Goal: Information Seeking & Learning: Learn about a topic

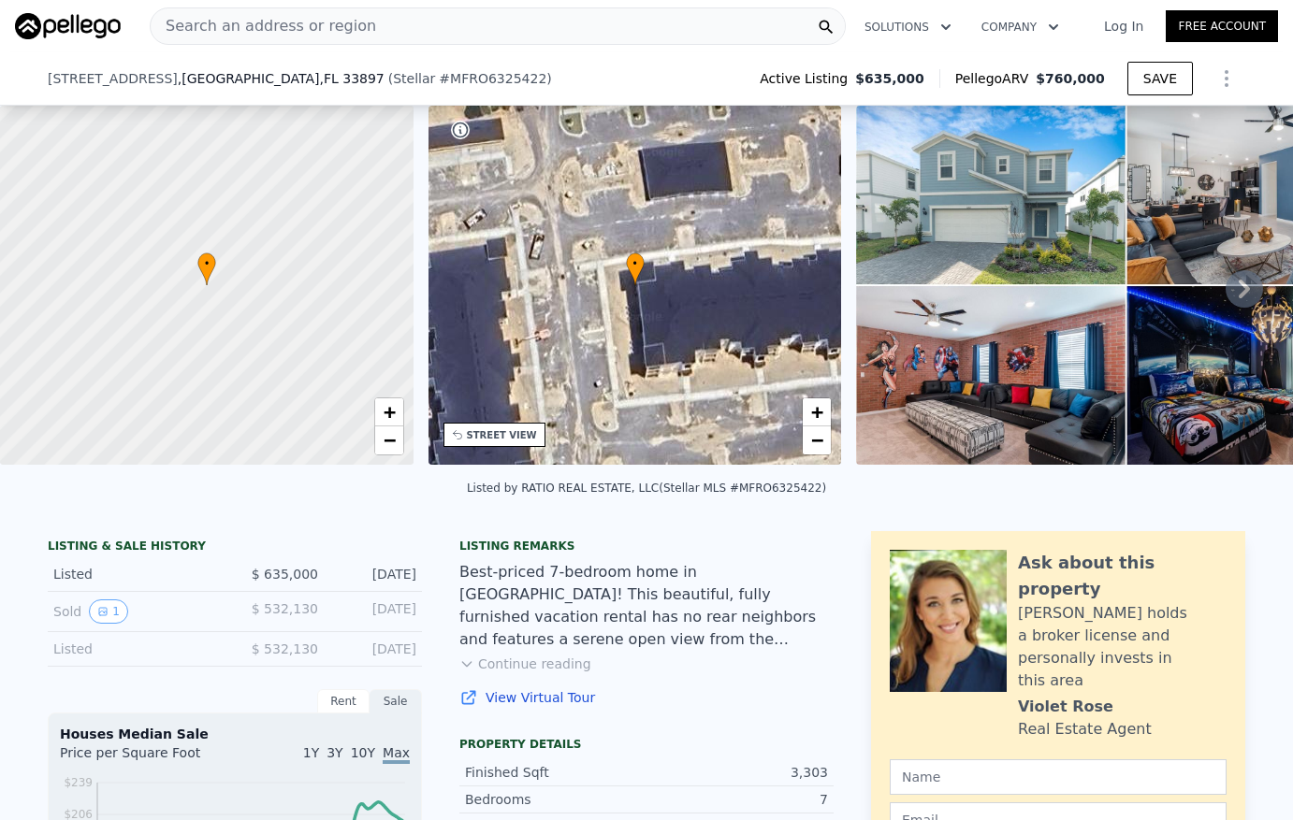
scroll to position [368, 0]
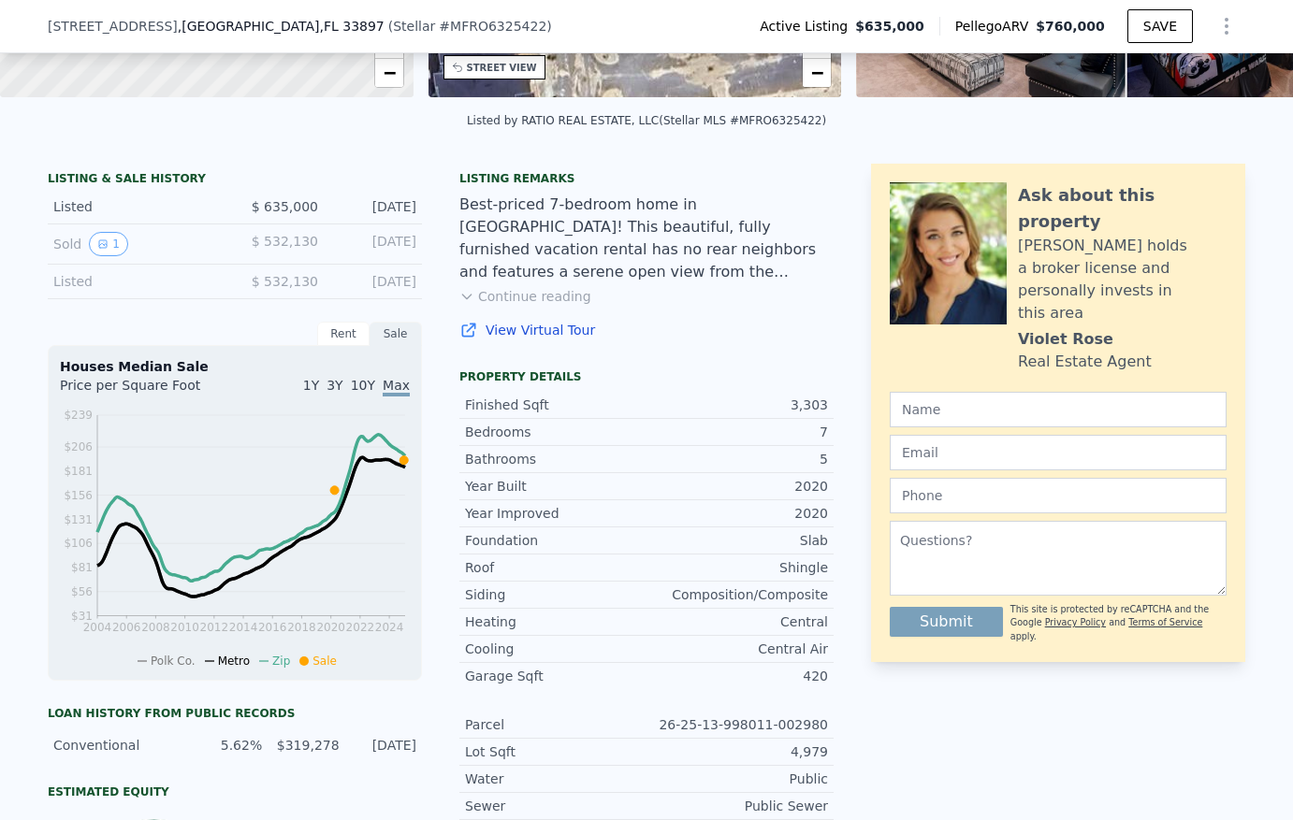
click at [527, 306] on button "Continue reading" at bounding box center [525, 296] width 132 height 19
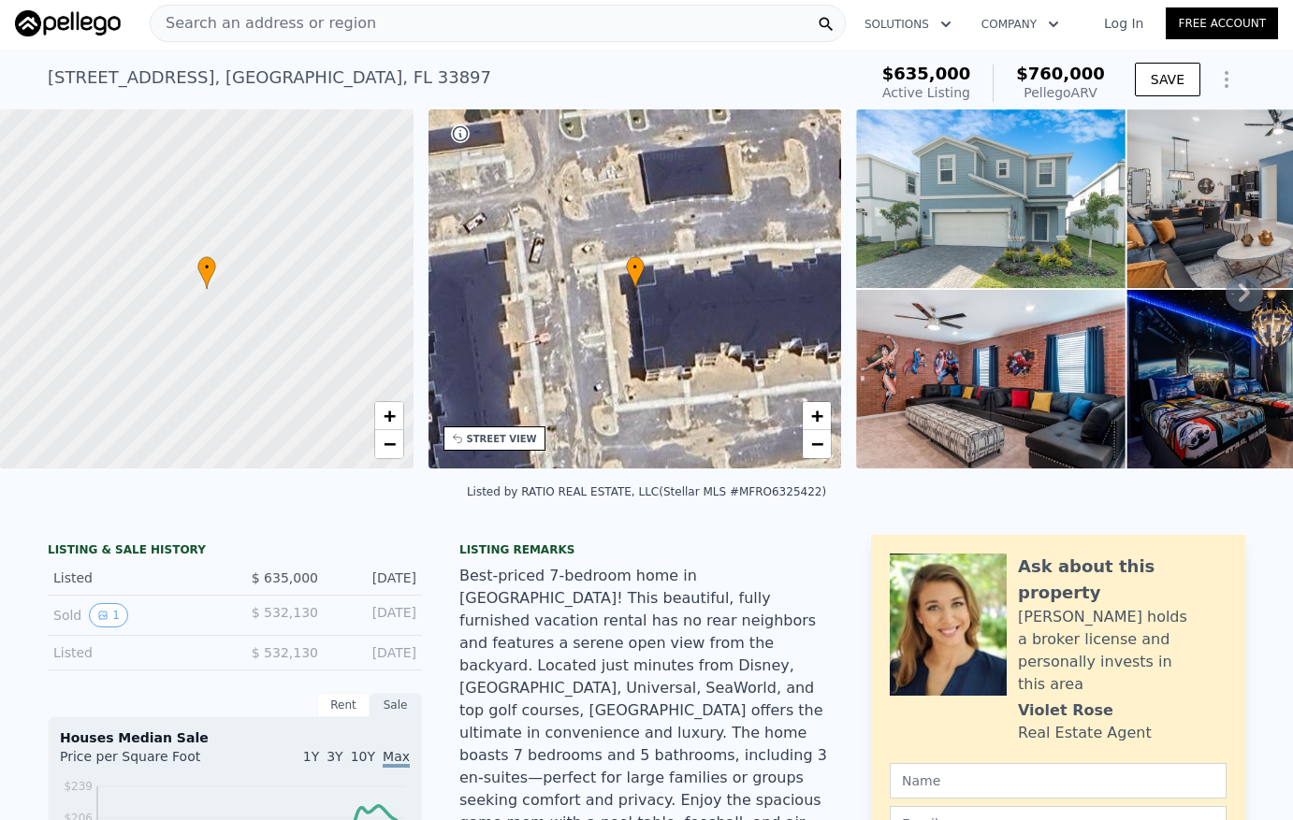
scroll to position [0, 0]
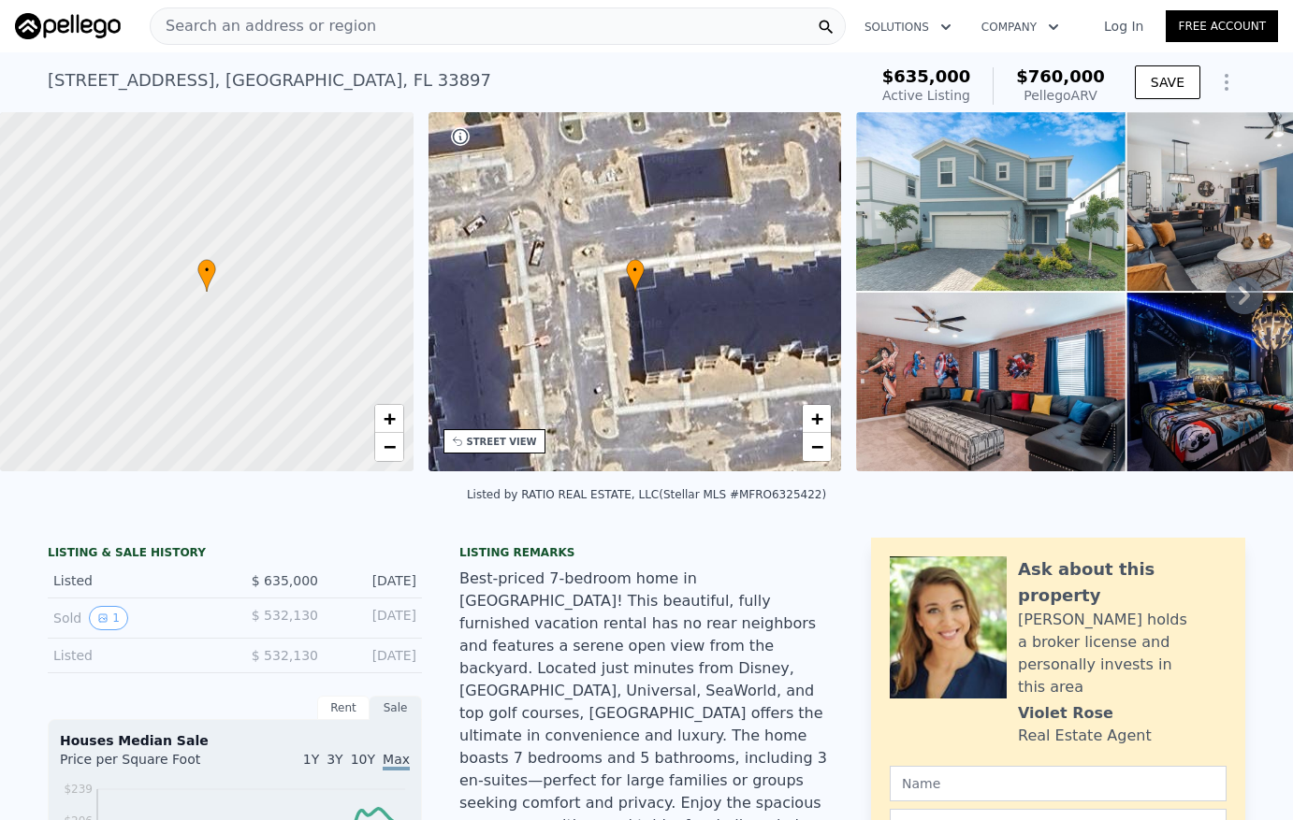
click at [983, 212] on img at bounding box center [1126, 291] width 540 height 359
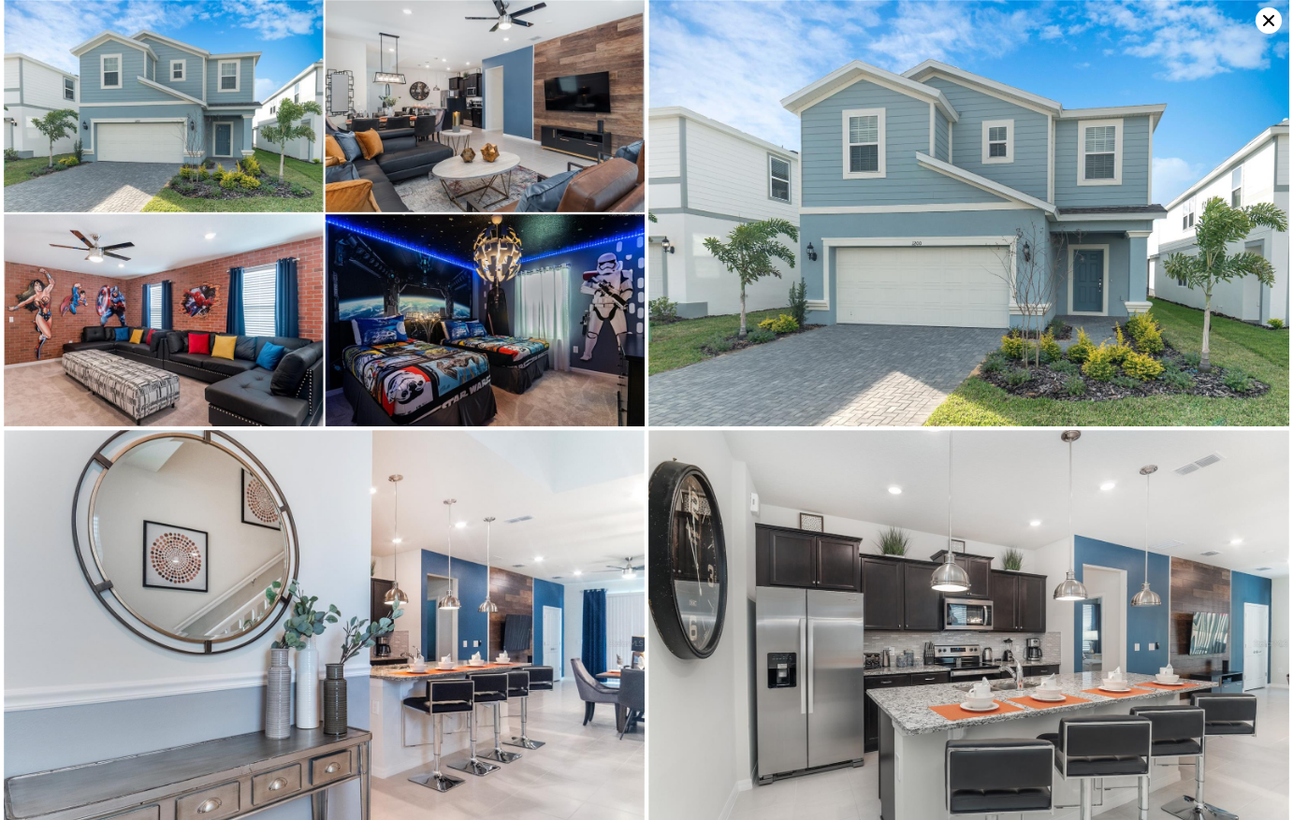
click at [1267, 15] on icon at bounding box center [1268, 20] width 26 height 26
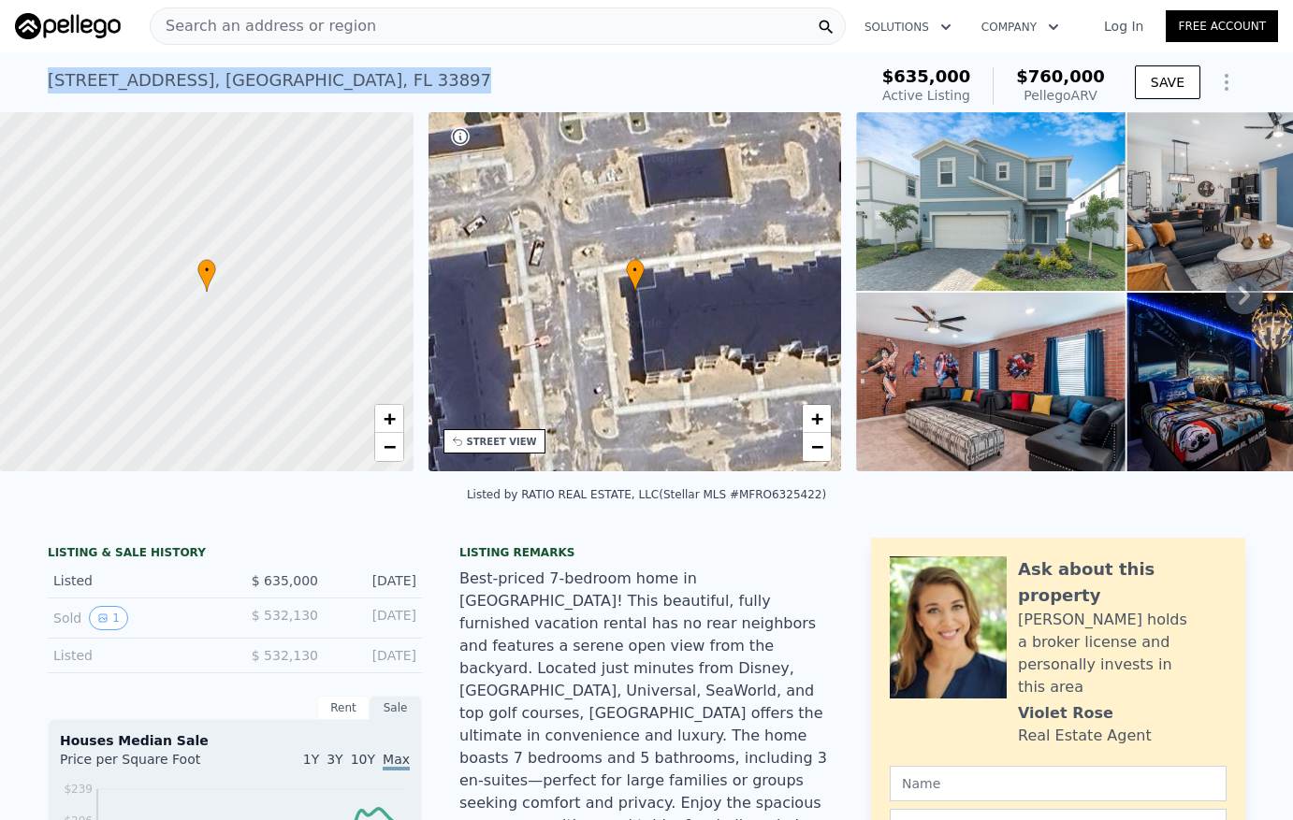
drag, startPoint x: 34, startPoint y: 81, endPoint x: 353, endPoint y: 86, distance: 319.0
click at [353, 86] on div "1200 Aloha Blvd , Polk County , FL 33897 Active at $635k (~ARV $760k ) $635,000…" at bounding box center [646, 82] width 1293 height 60
copy div "1200 Aloha Blvd , Polk County , FL 33897"
click at [105, 628] on button "1" at bounding box center [108, 618] width 39 height 24
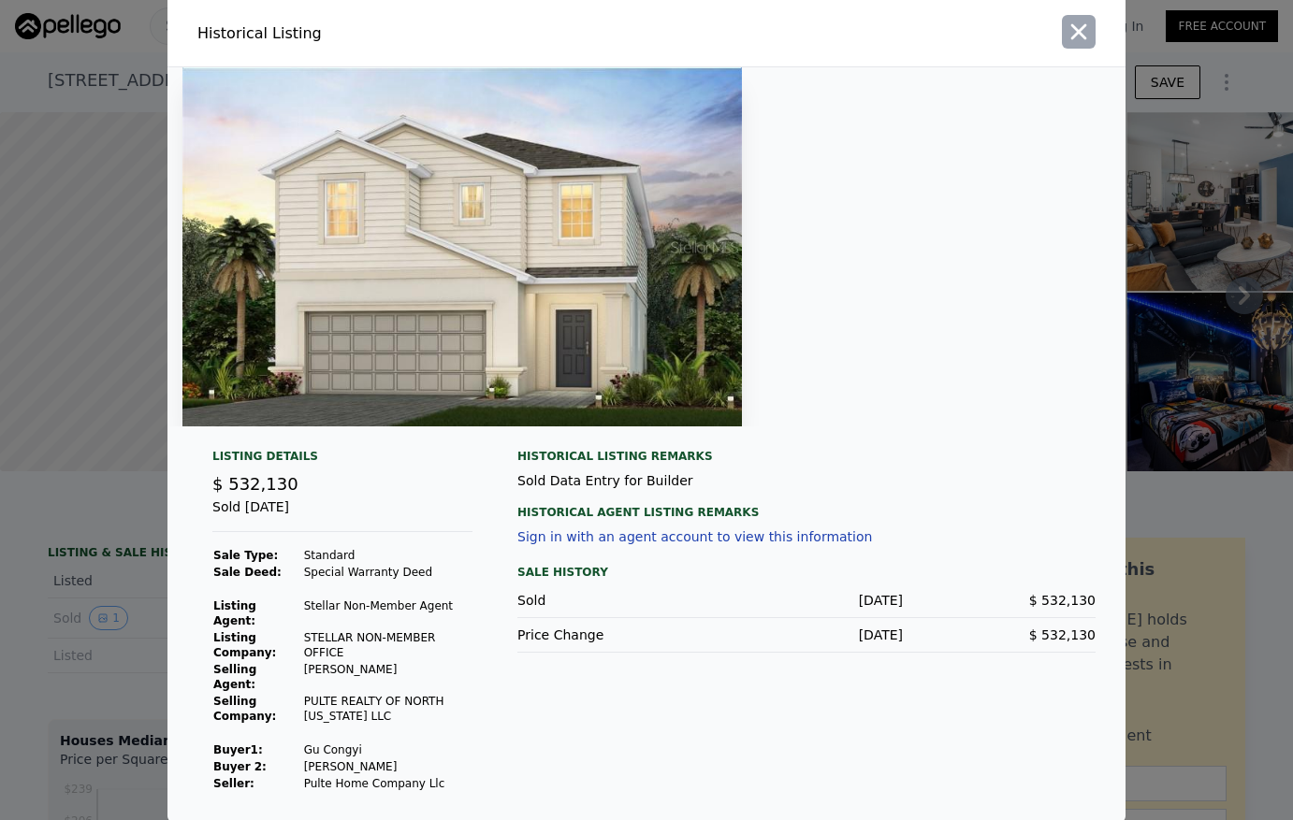
click at [1081, 45] on icon "button" at bounding box center [1078, 32] width 26 height 26
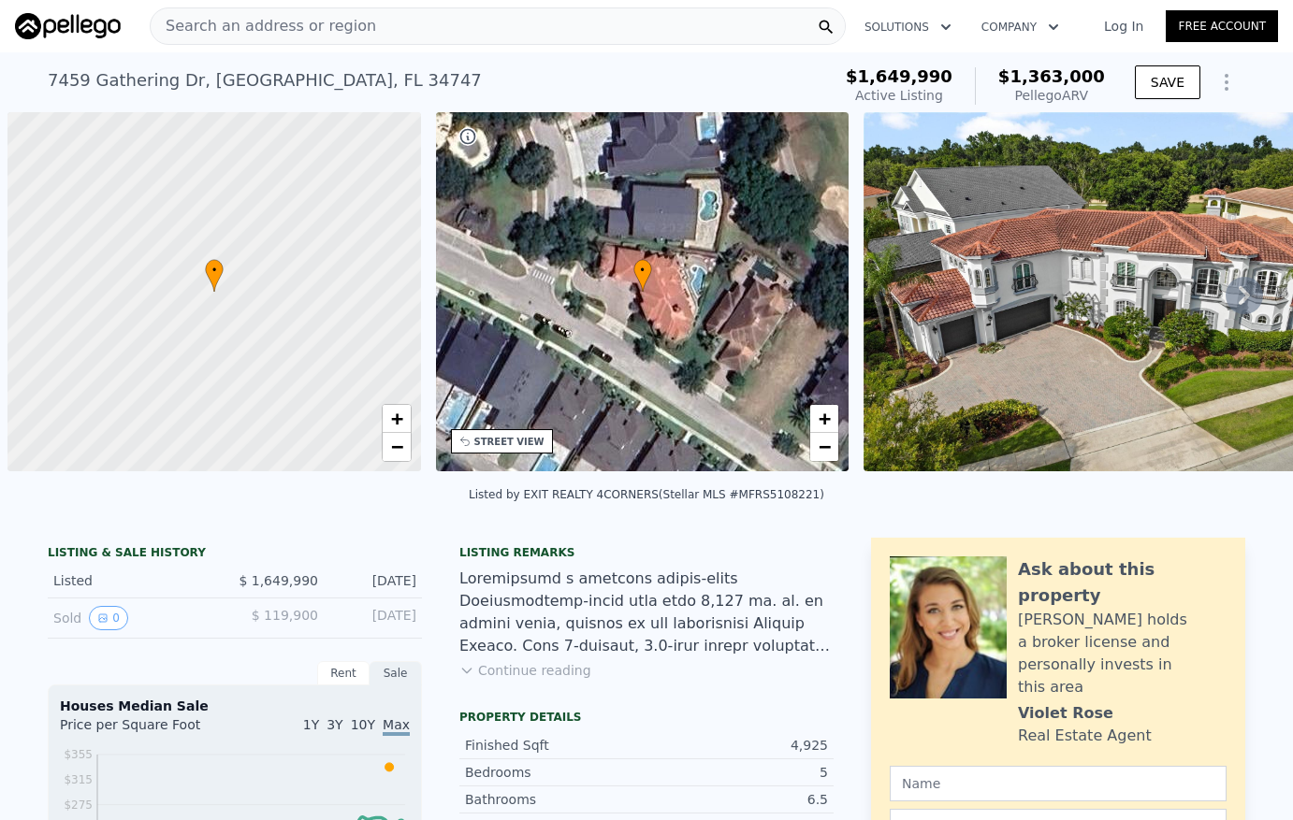
scroll to position [0, 7]
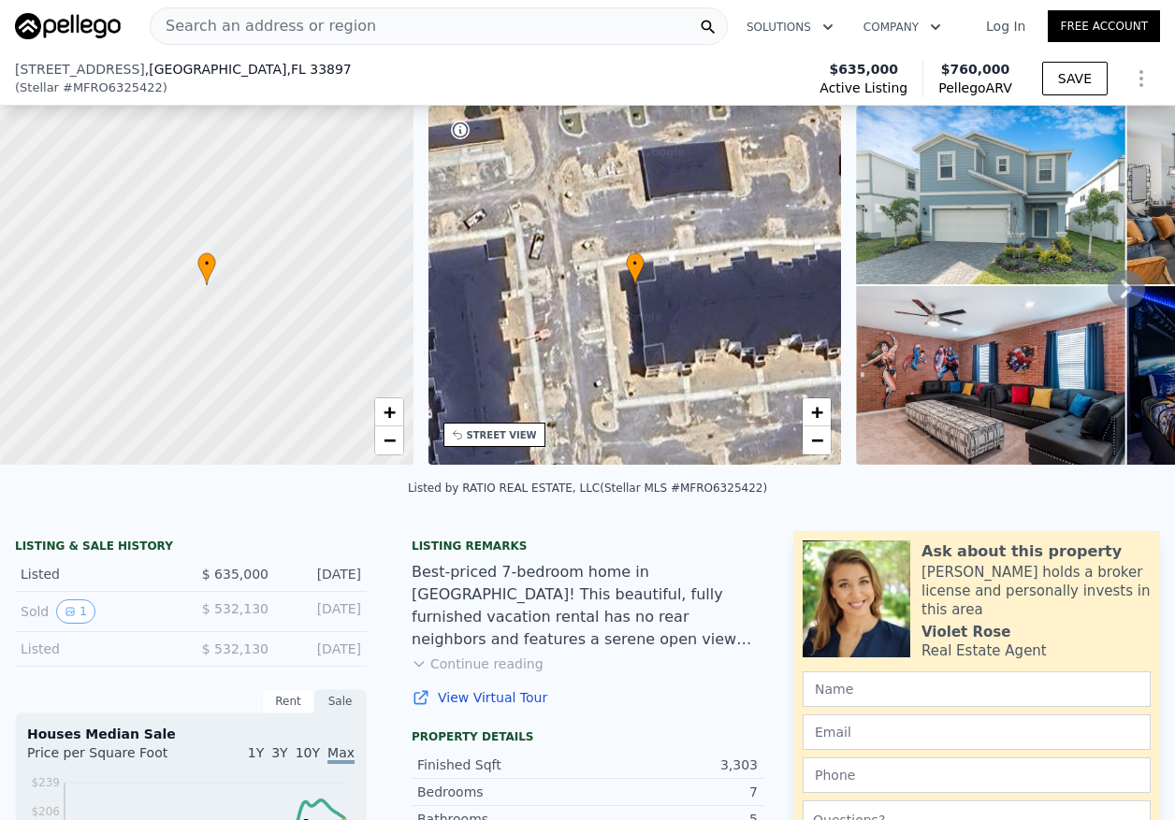
scroll to position [368, 0]
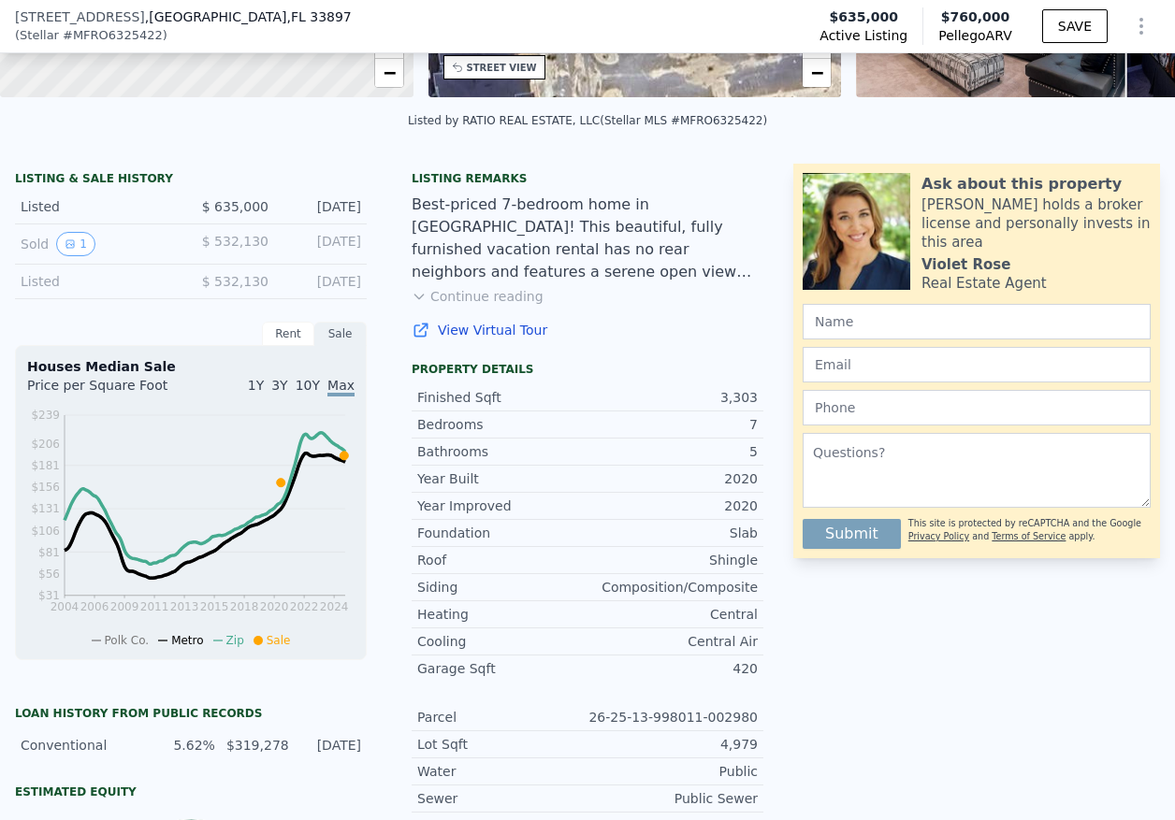
click at [472, 340] on link "View Virtual Tour" at bounding box center [588, 330] width 352 height 19
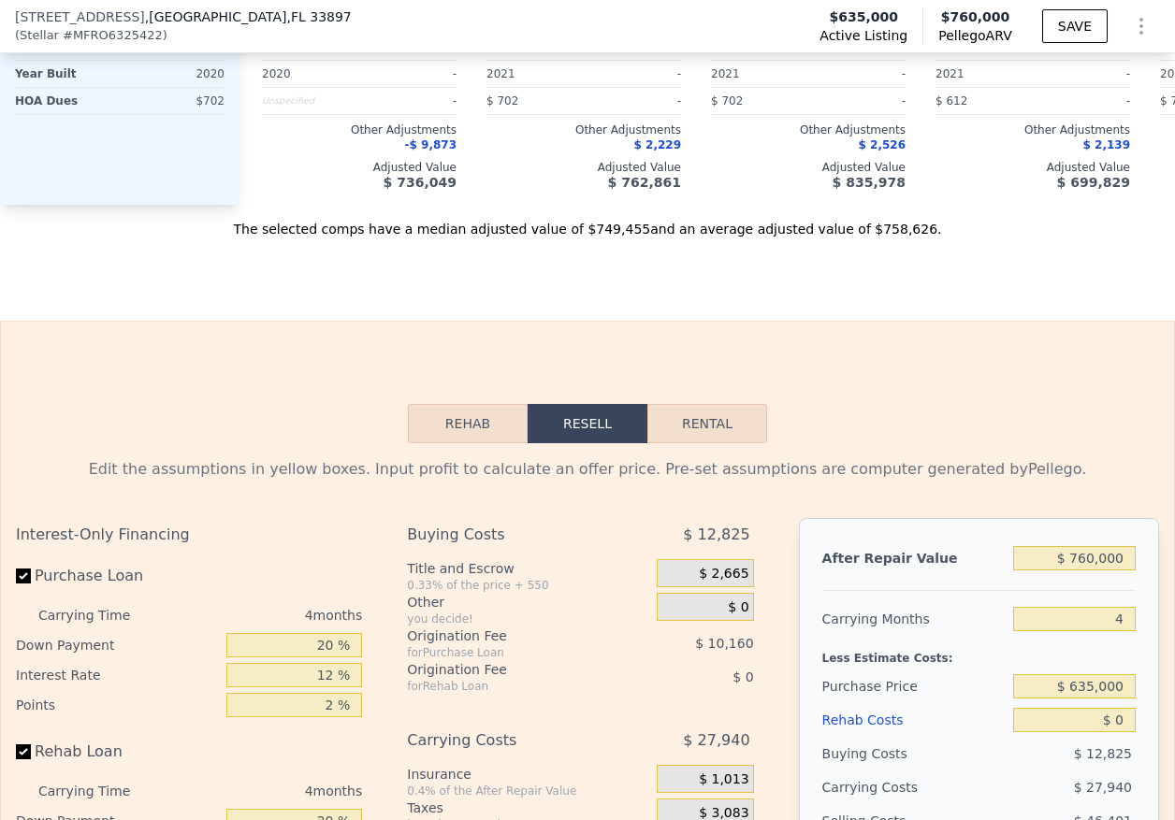
scroll to position [2987, 0]
